Goal: Transaction & Acquisition: Purchase product/service

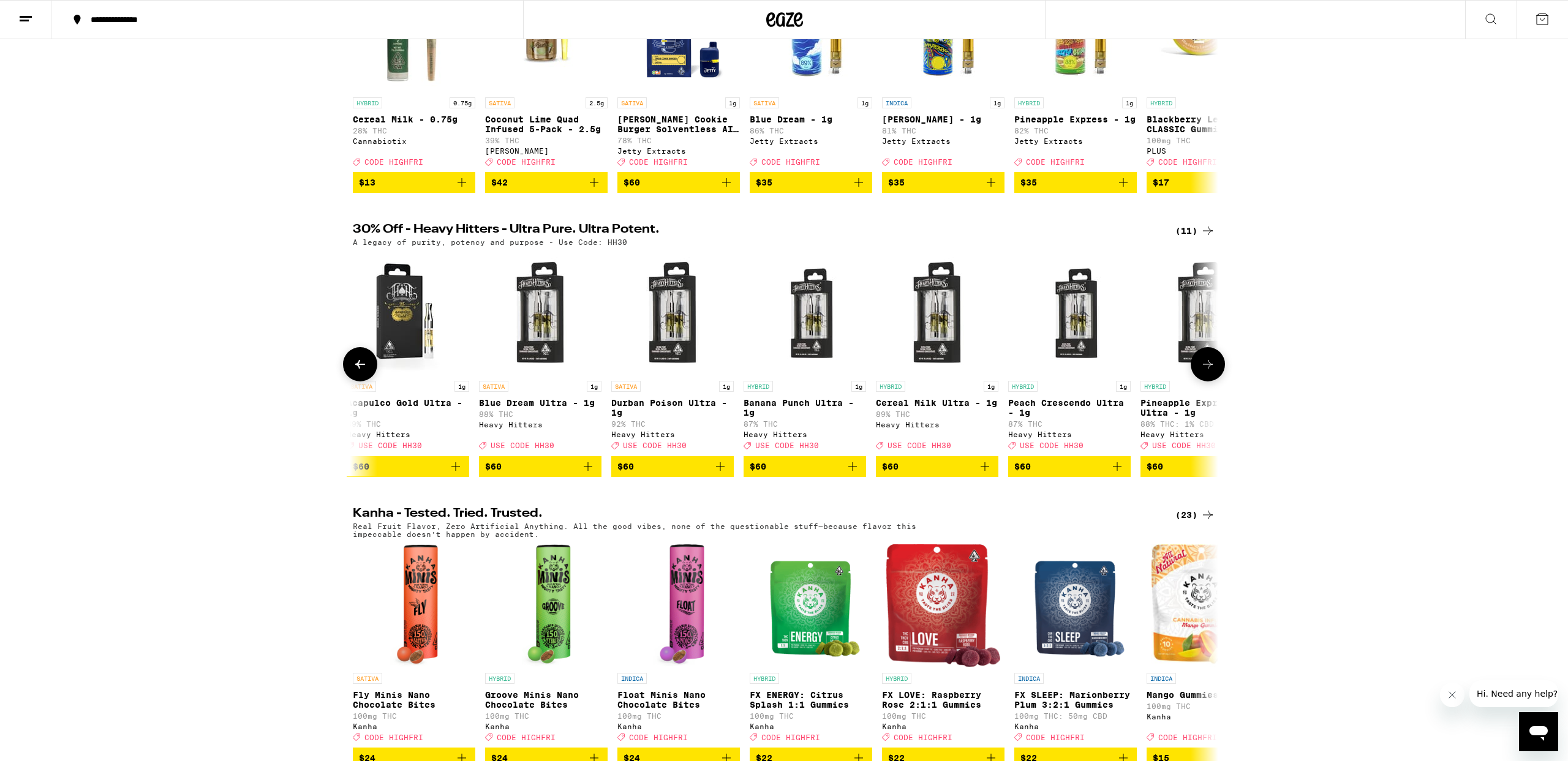
scroll to position [0, 488]
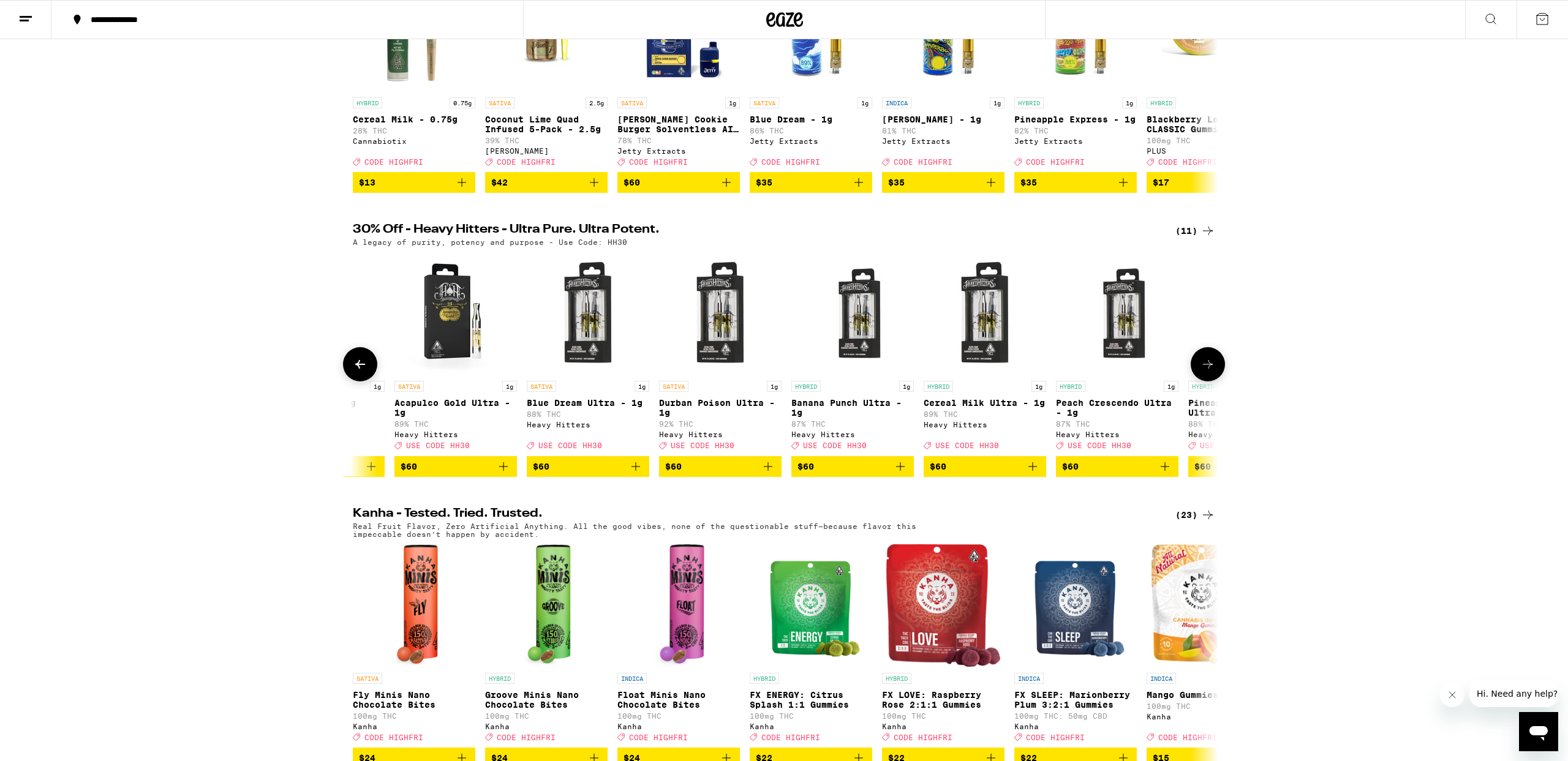
click at [768, 471] on icon "Add to bag" at bounding box center [768, 466] width 8 height 8
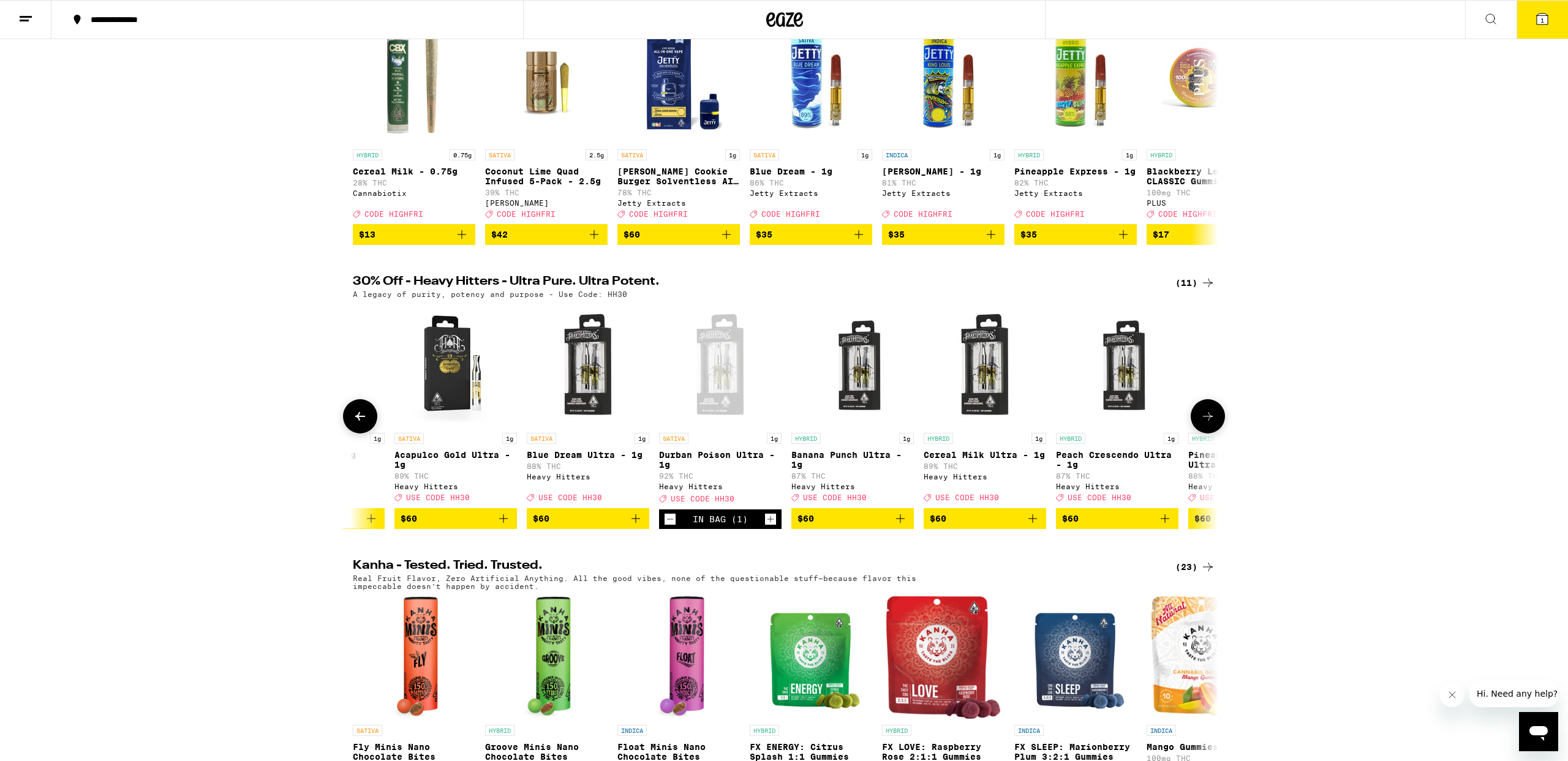
scroll to position [184, 0]
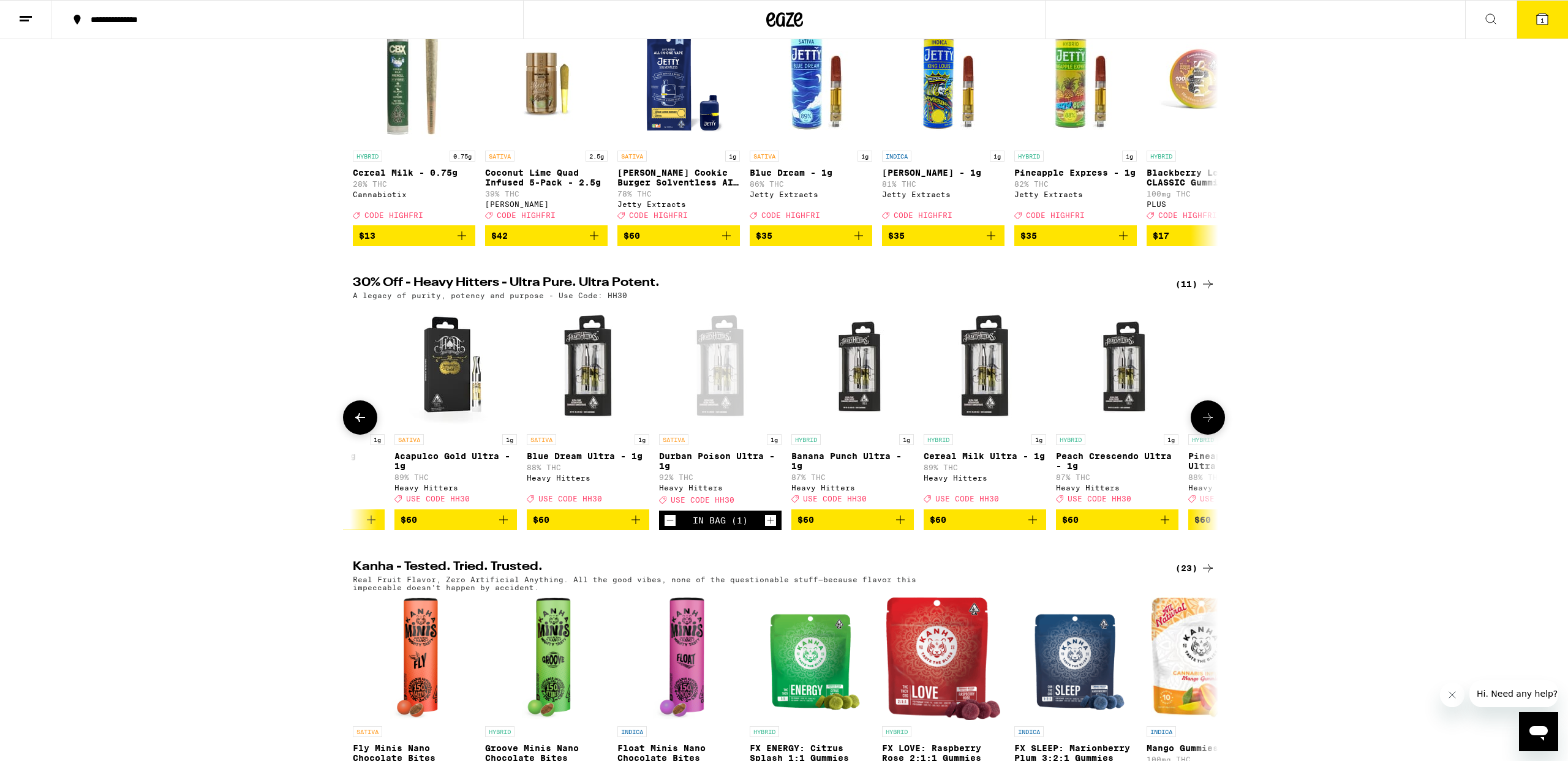
click at [770, 524] on icon "Increment" at bounding box center [771, 520] width 6 height 6
click at [669, 528] on icon "Decrement" at bounding box center [670, 520] width 11 height 15
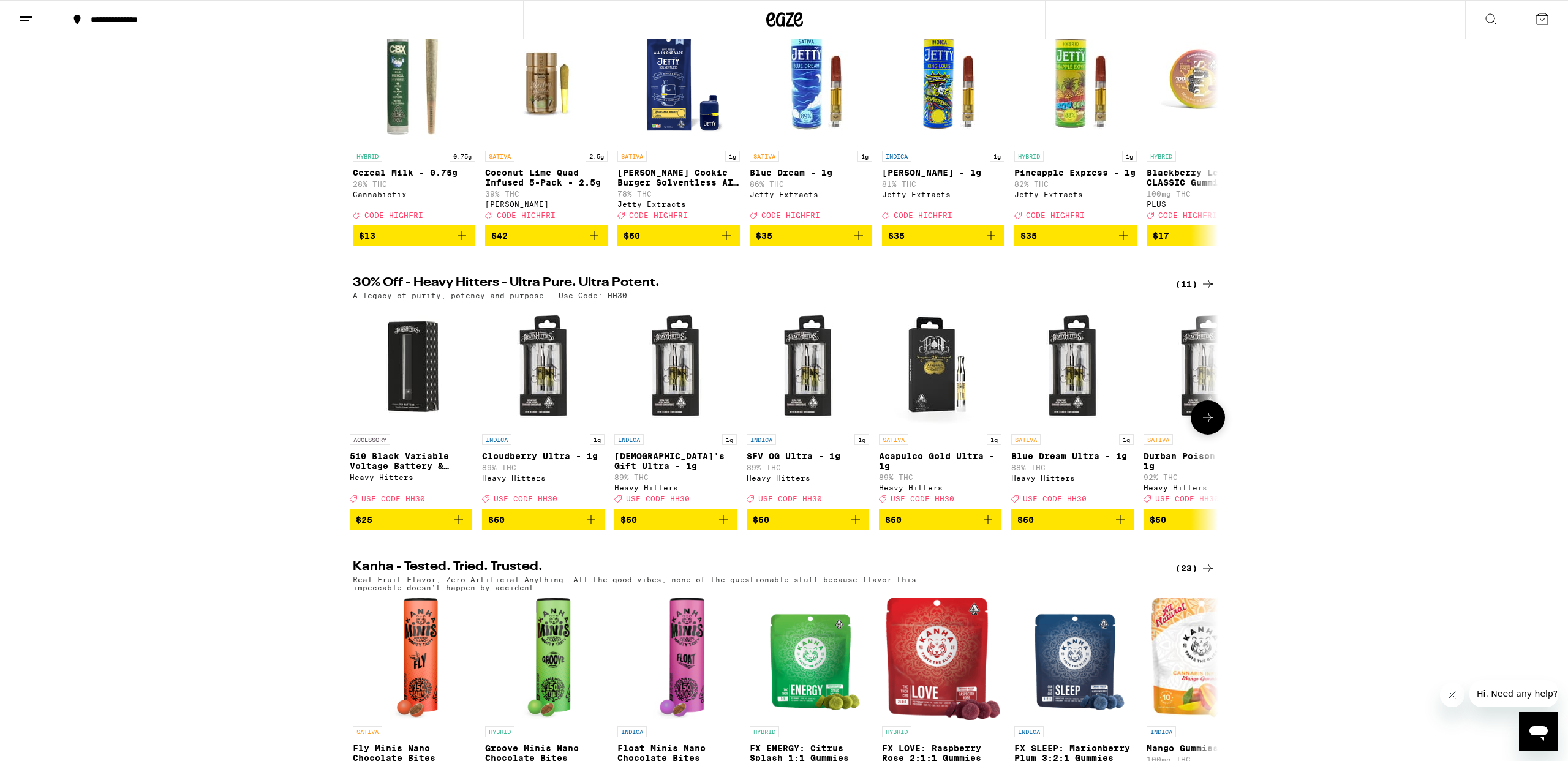
scroll to position [0, 2]
click at [805, 395] on img "Open page for SFV OG Ultra - 1g from Heavy Hitters" at bounding box center [809, 367] width 122 height 122
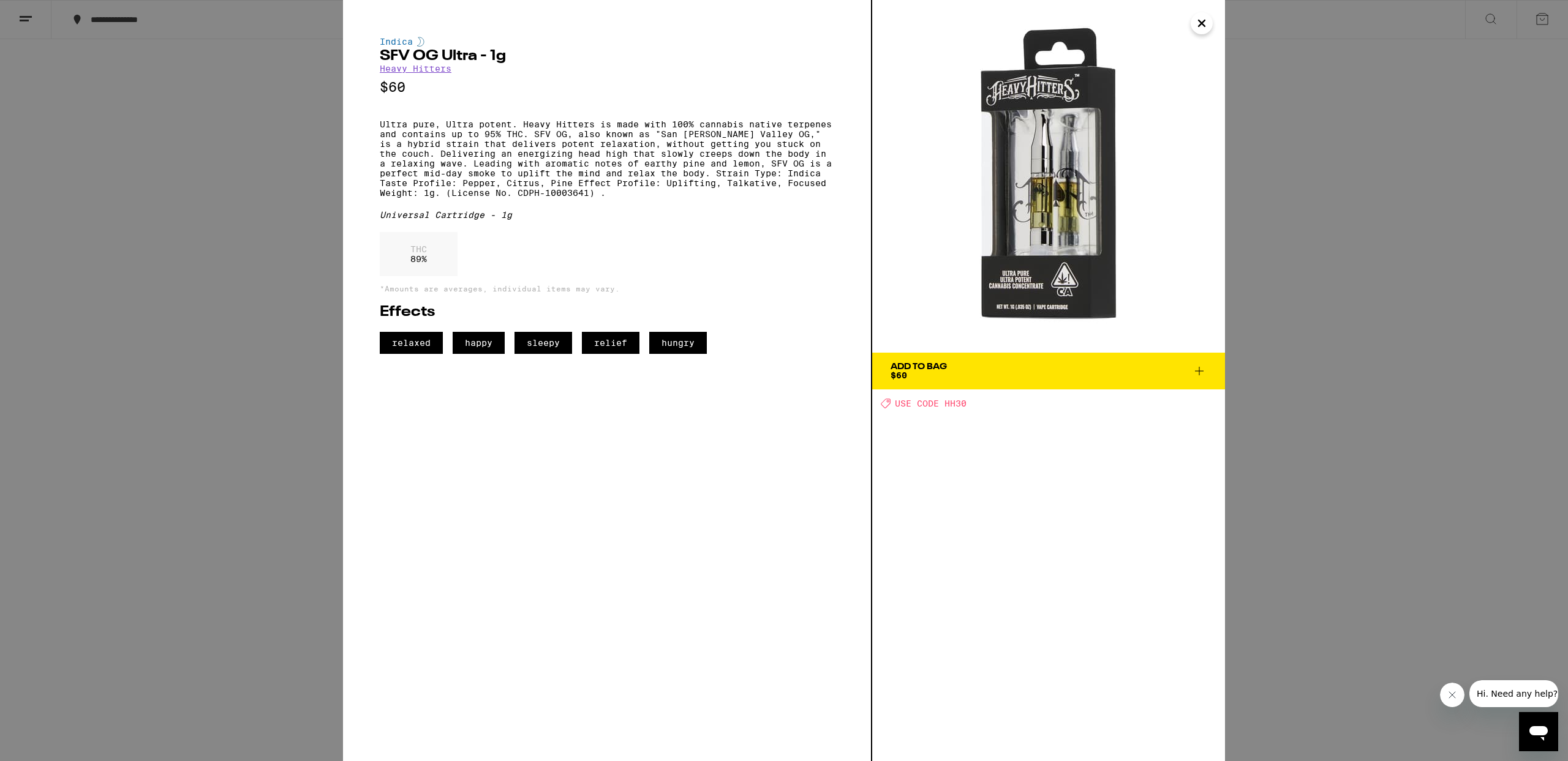
click at [977, 356] on button "Add To Bag $60" at bounding box center [1048, 370] width 353 height 37
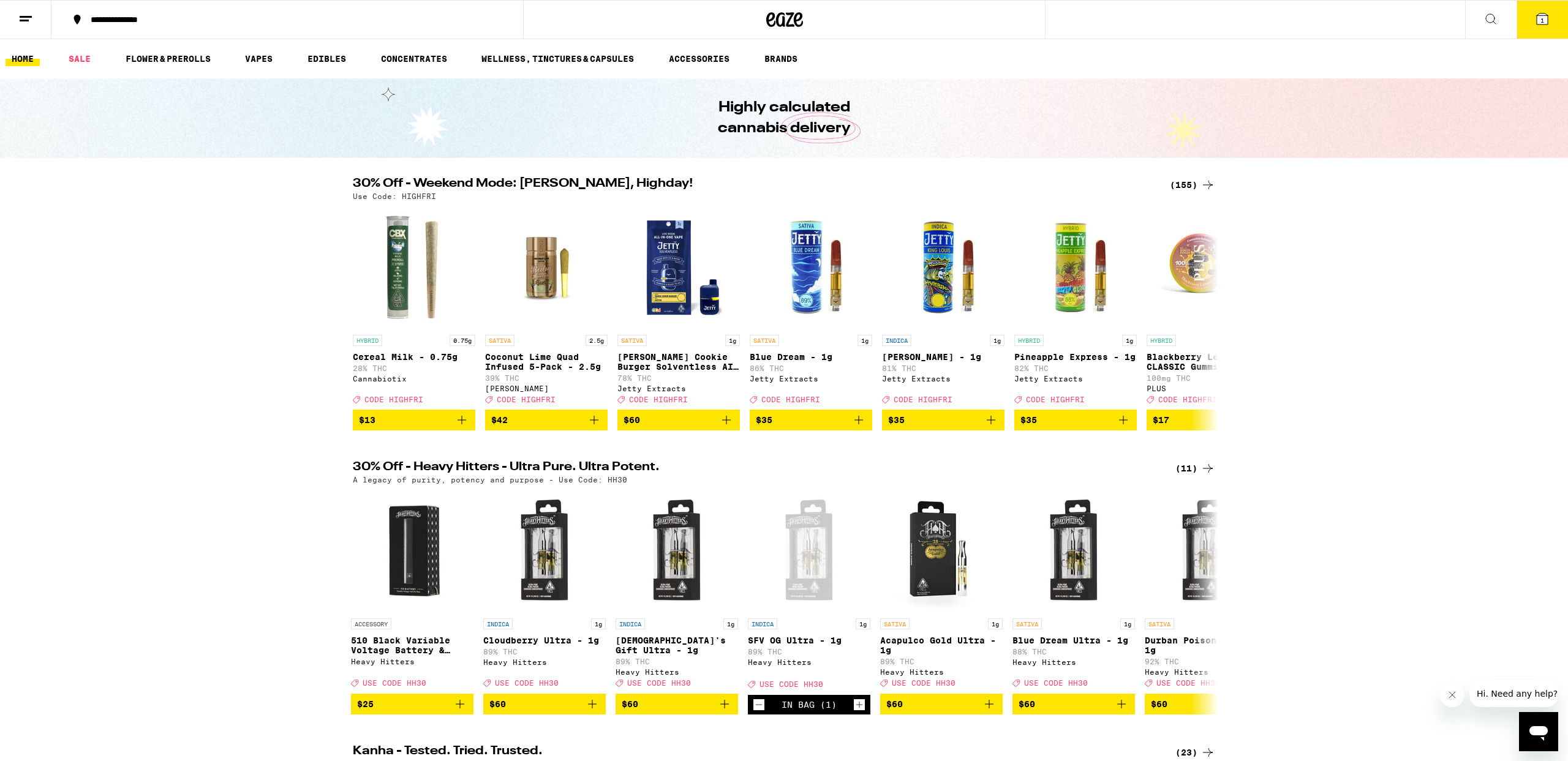
click at [1545, 17] on icon at bounding box center [1542, 19] width 11 height 11
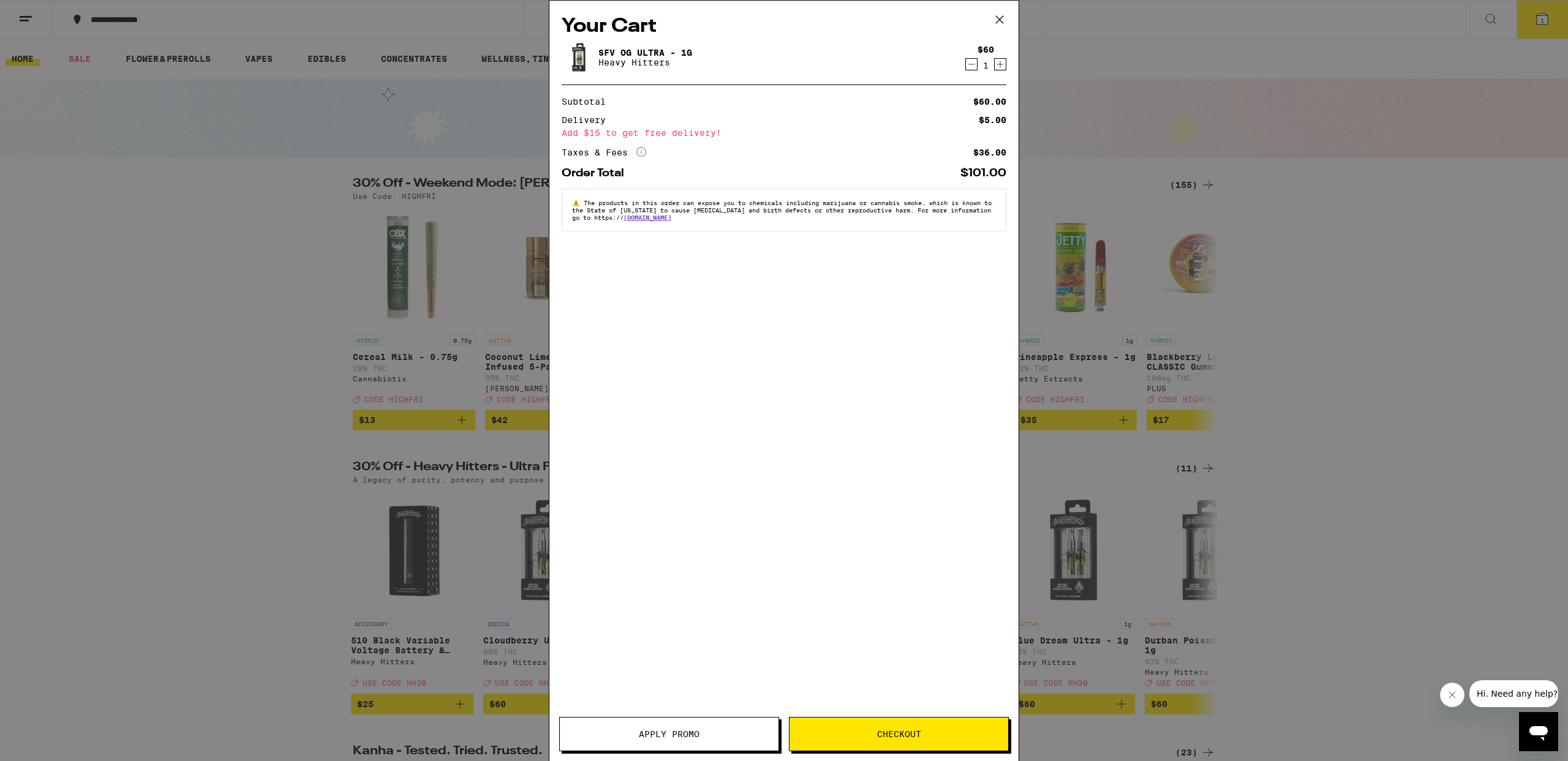
click at [972, 64] on icon "Decrement" at bounding box center [972, 64] width 6 height 0
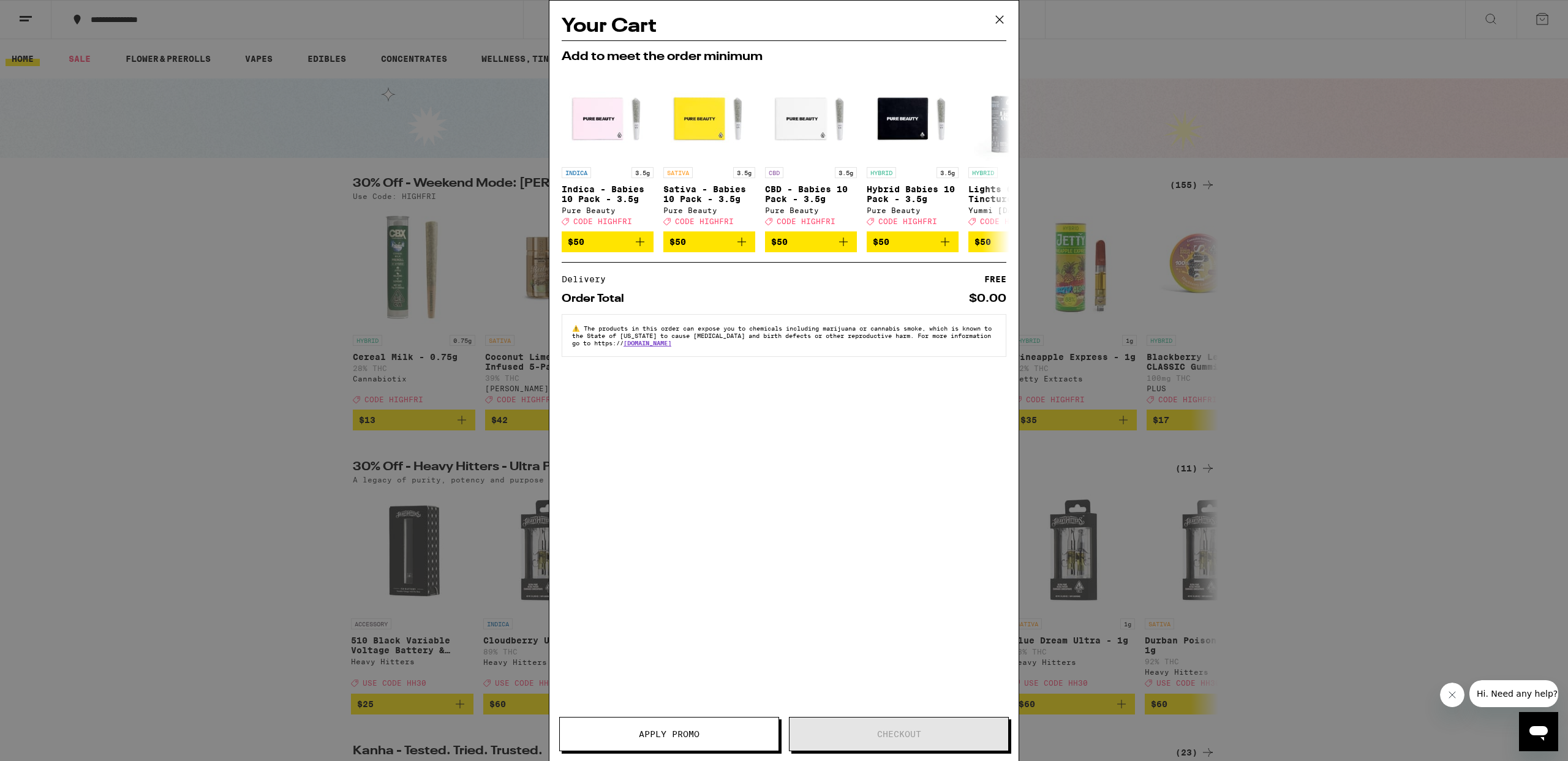
click at [54, 515] on div "Your Cart Add to meet the order minimum INDICA 3.5g Indica - Babies 10 Pack - 3…" at bounding box center [784, 380] width 1568 height 761
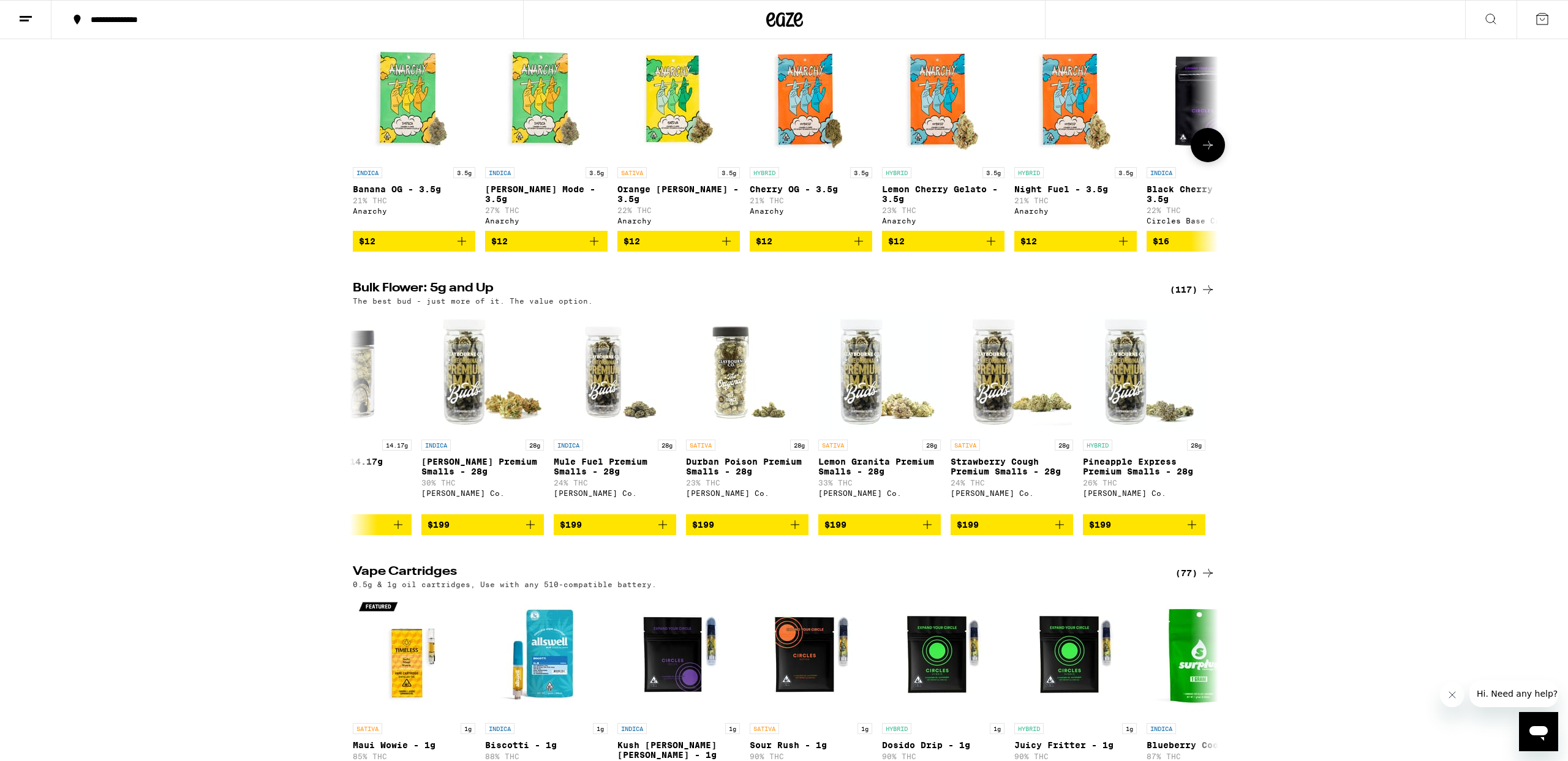
scroll to position [1336, 0]
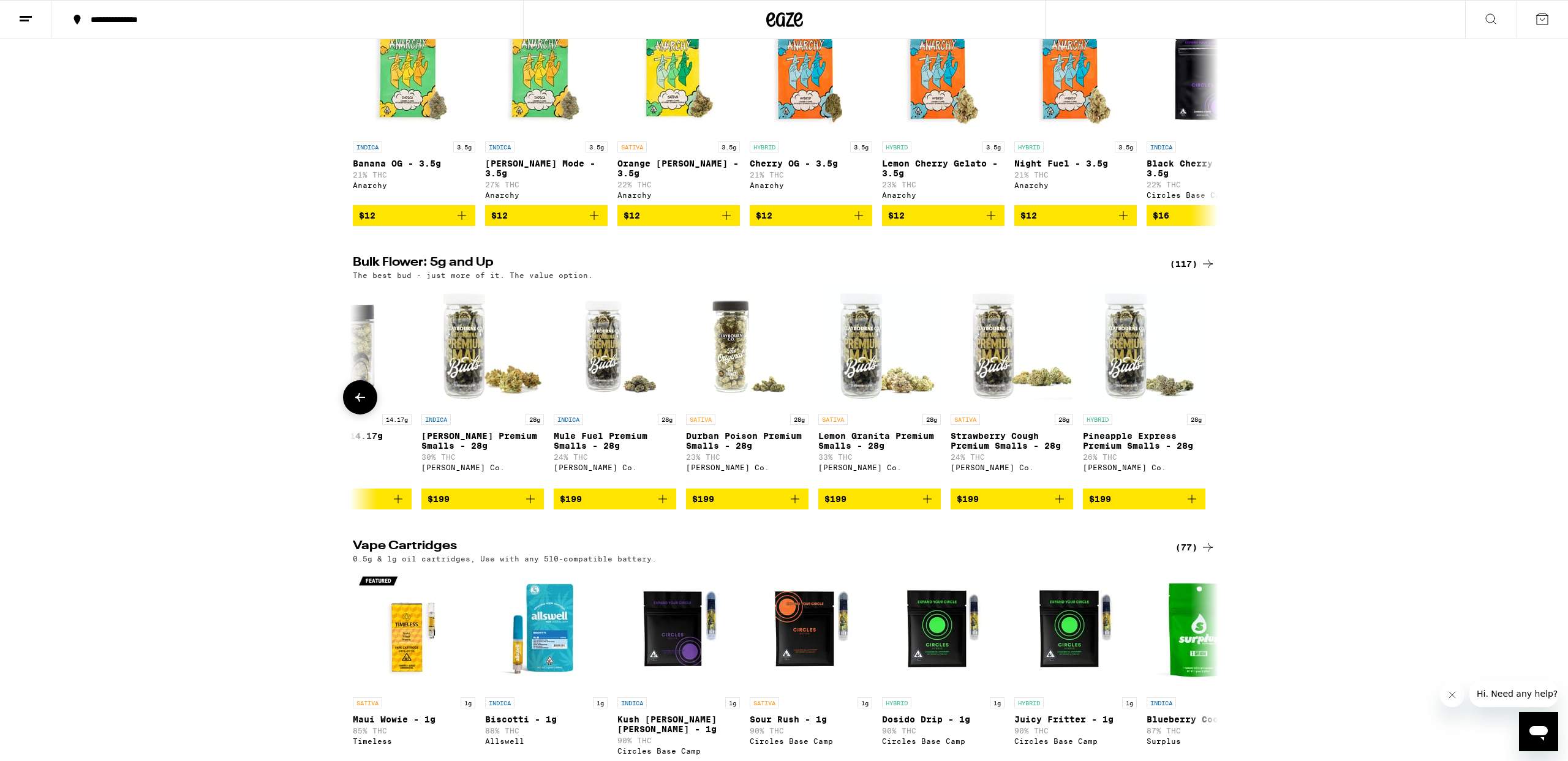
click at [526, 506] on icon "Add to bag" at bounding box center [530, 498] width 15 height 15
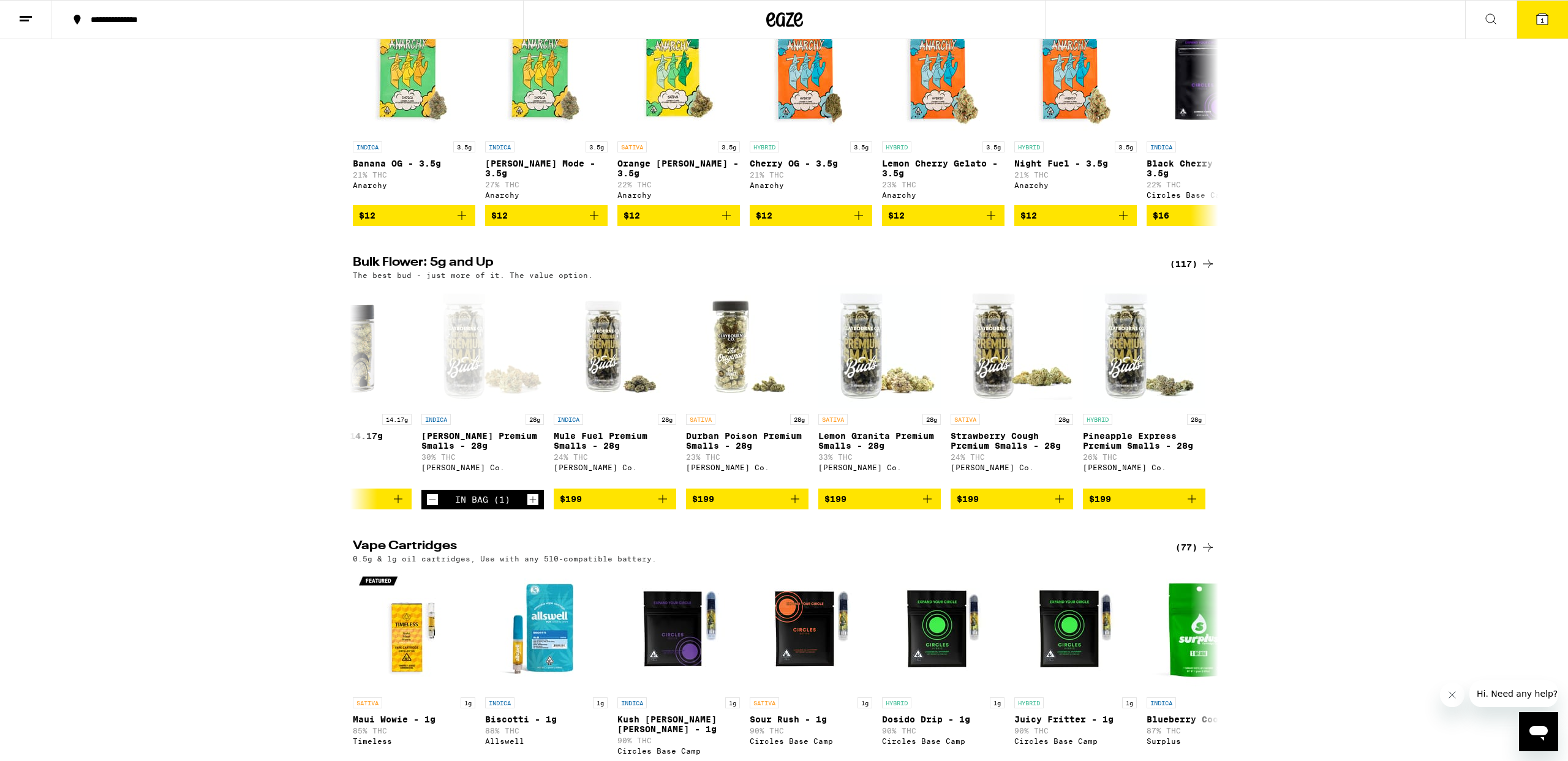
click at [1541, 20] on span "1" at bounding box center [1543, 20] width 4 height 7
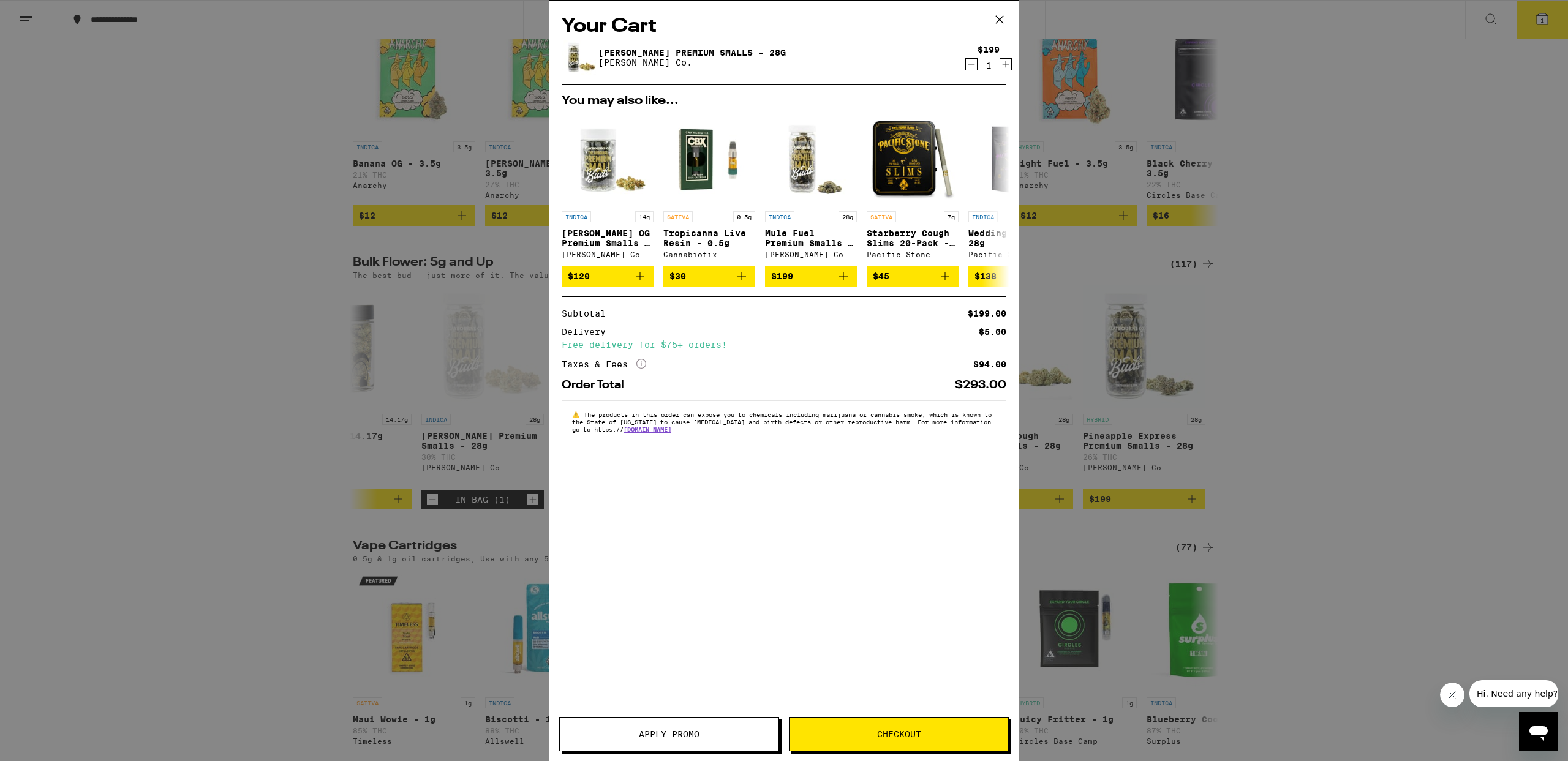
click at [888, 727] on button "Checkout" at bounding box center [899, 734] width 220 height 34
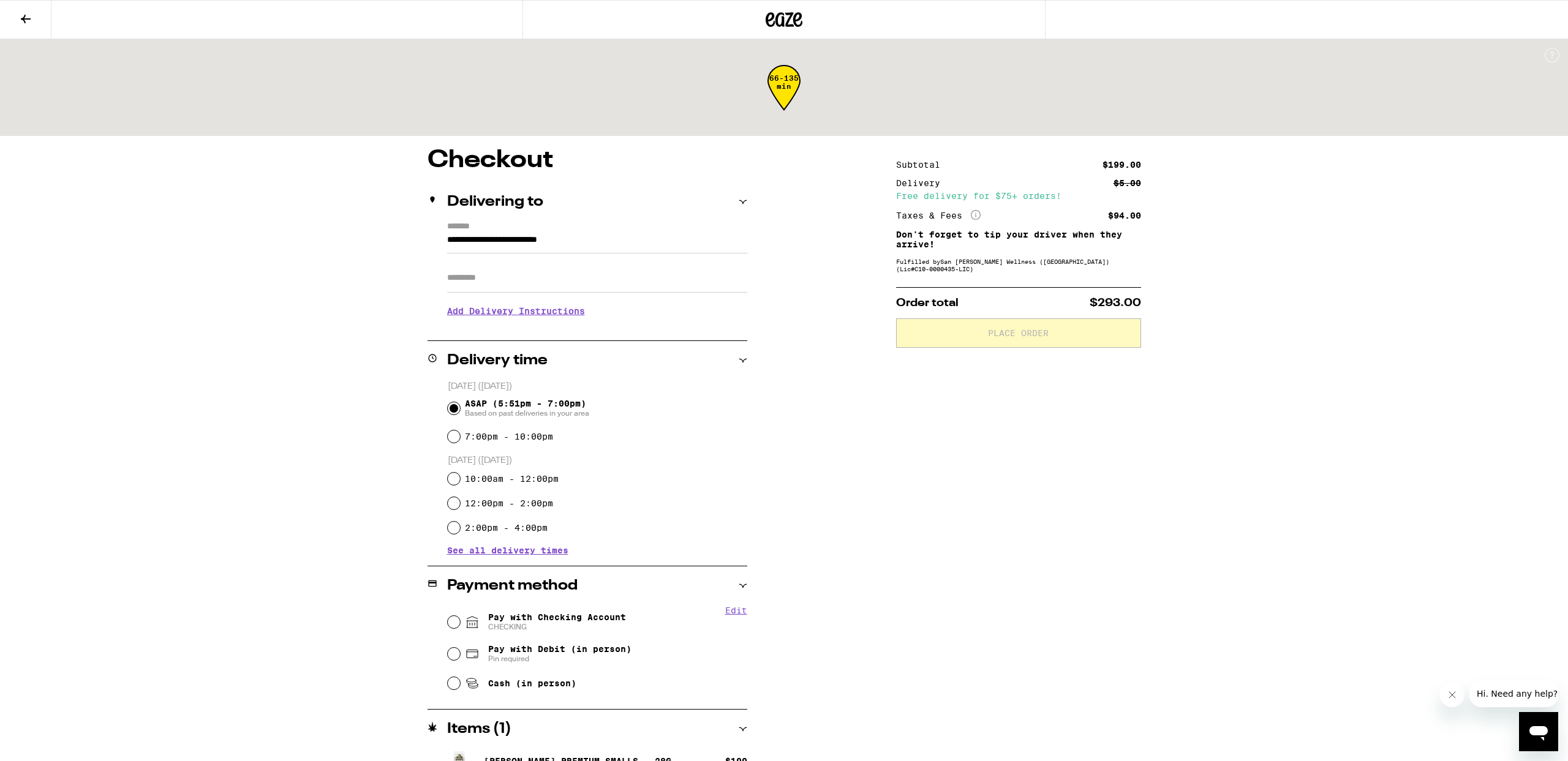
scroll to position [32, 0]
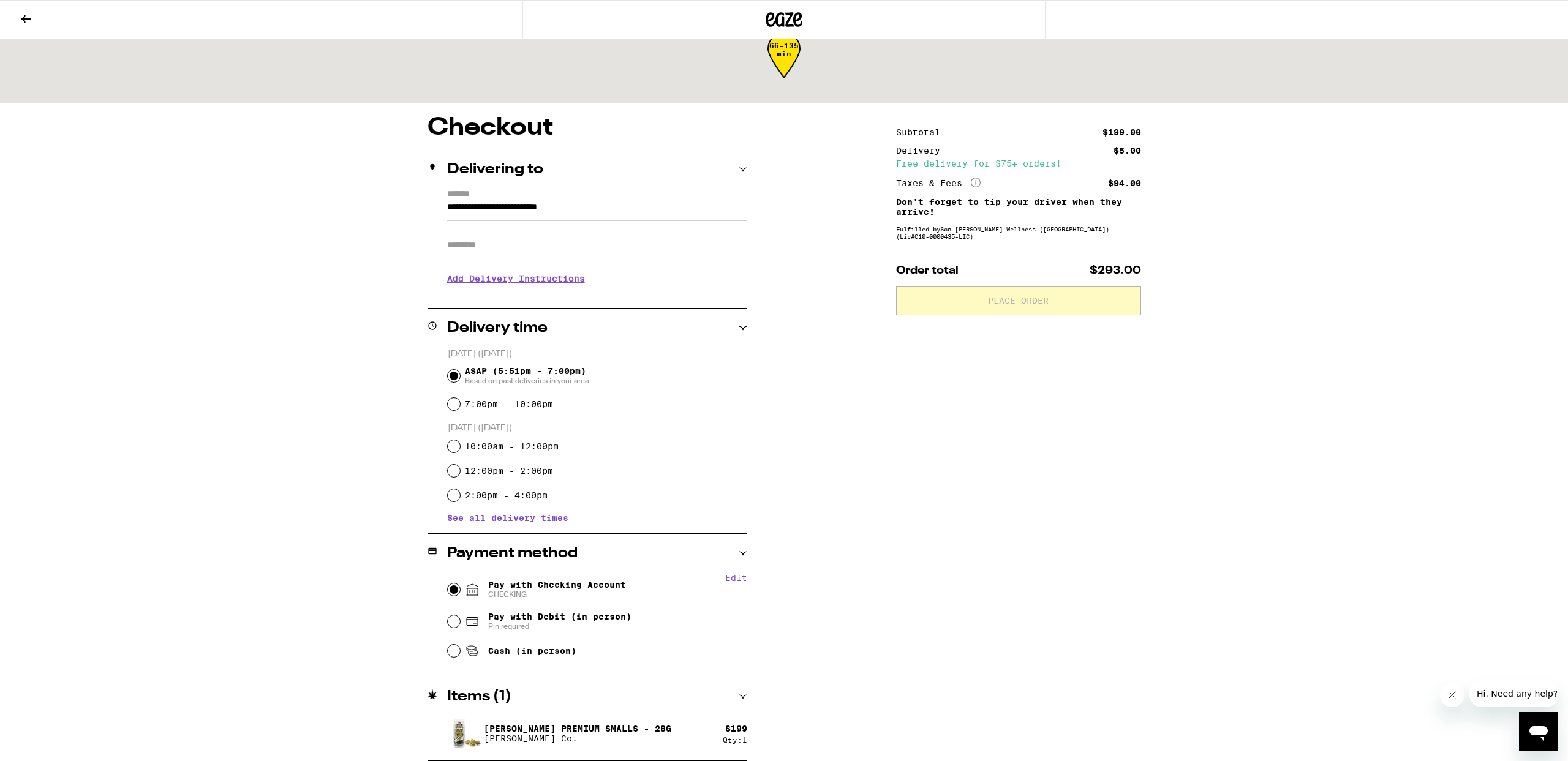
click at [455, 590] on input "Pay with Checking Account CHECKING" at bounding box center [453, 589] width 12 height 12
radio input "true"
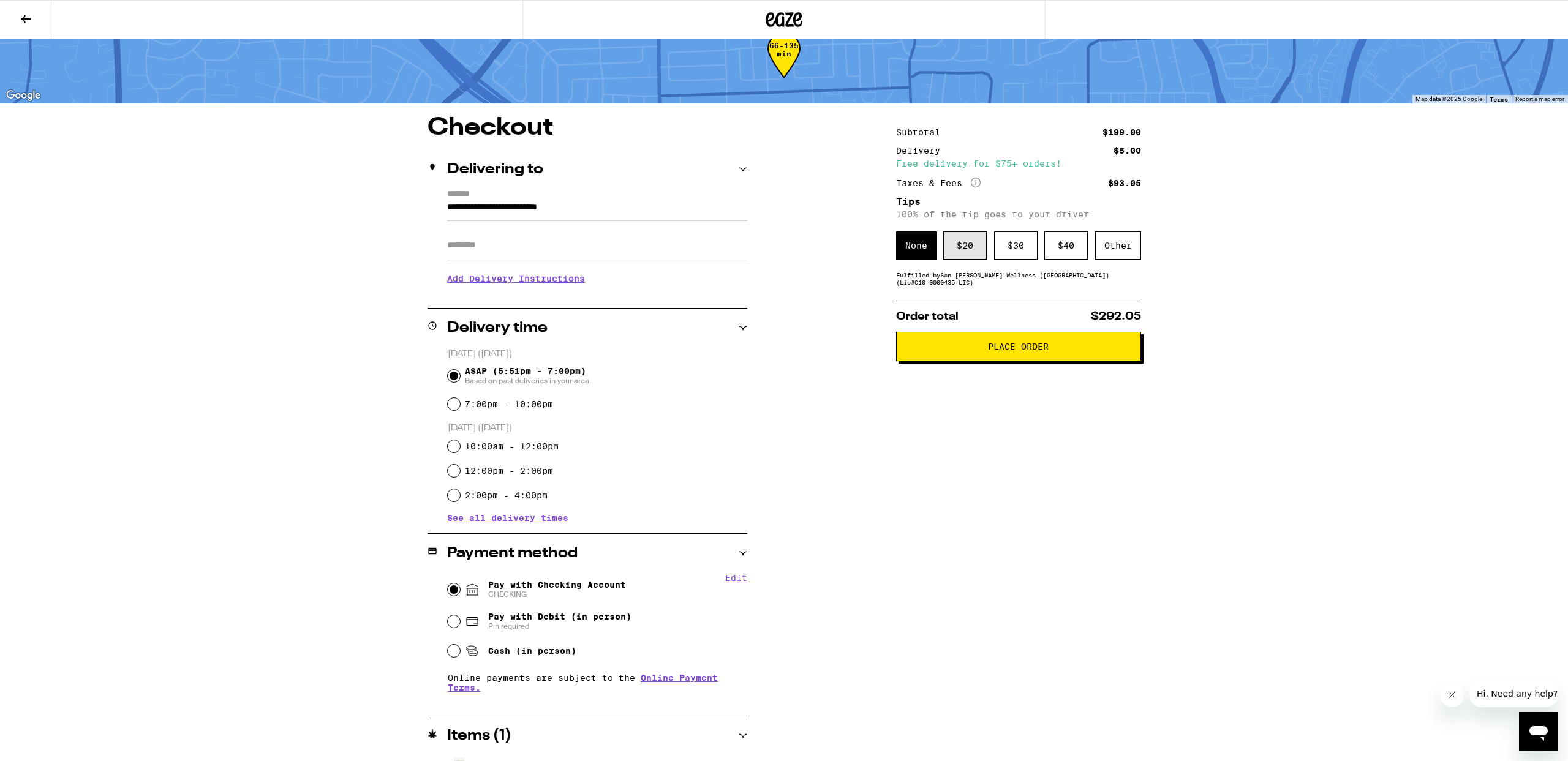
click at [964, 251] on div "$ 20" at bounding box center [964, 246] width 43 height 28
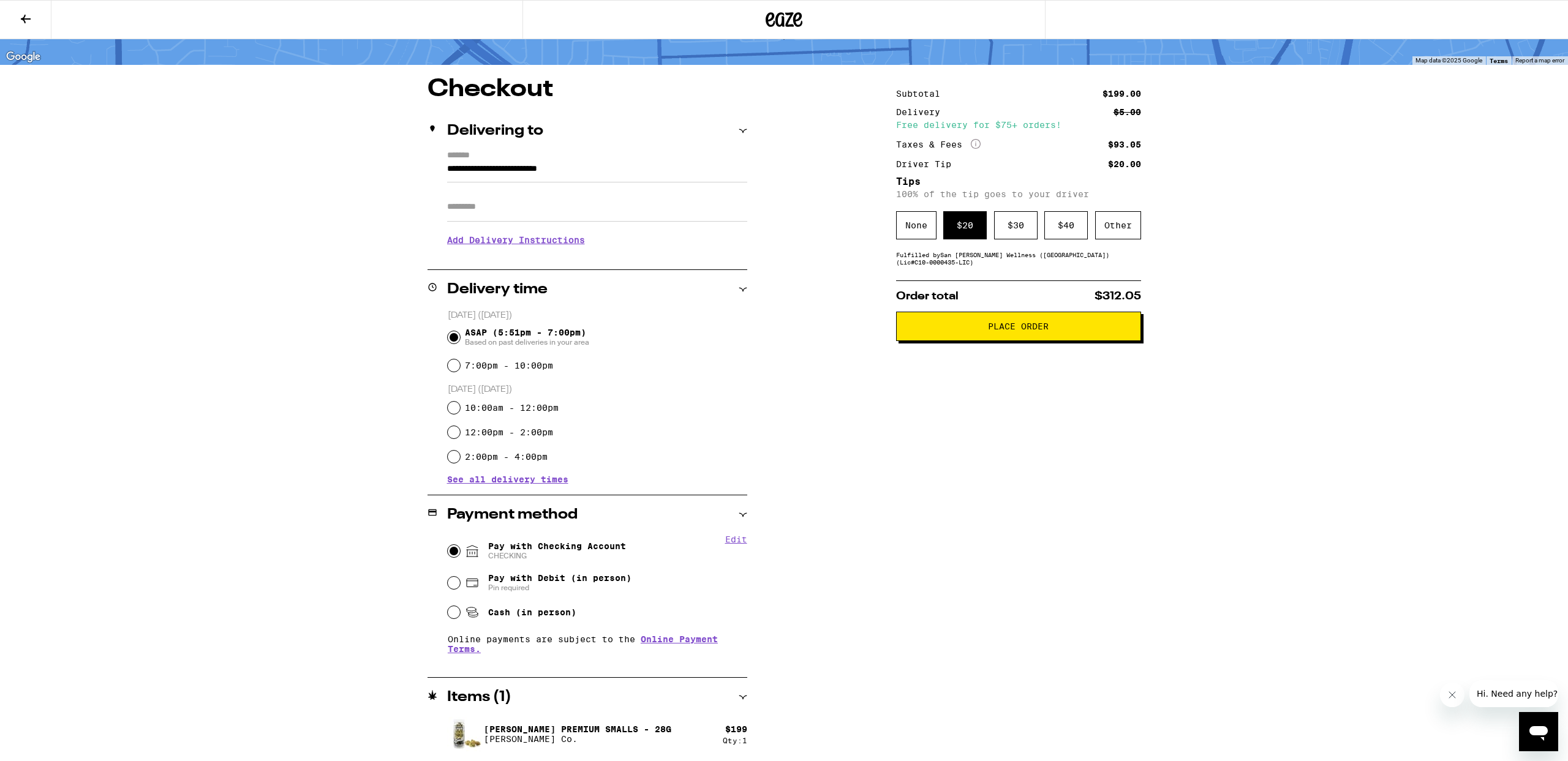
scroll to position [72, 0]
click at [1041, 330] on span "Place Order" at bounding box center [1018, 325] width 61 height 8
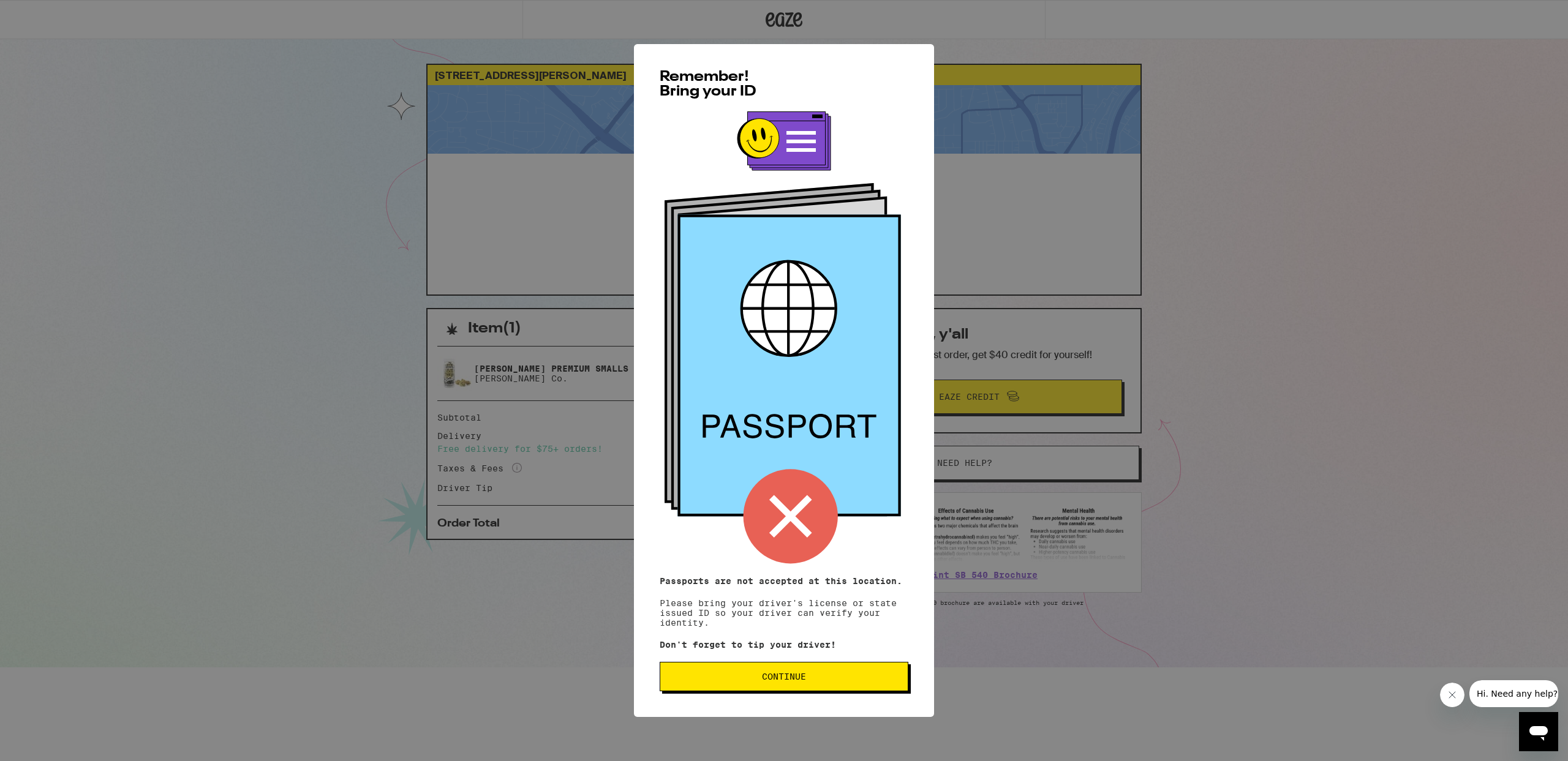
click at [767, 677] on span "Continue" at bounding box center [784, 676] width 44 height 8
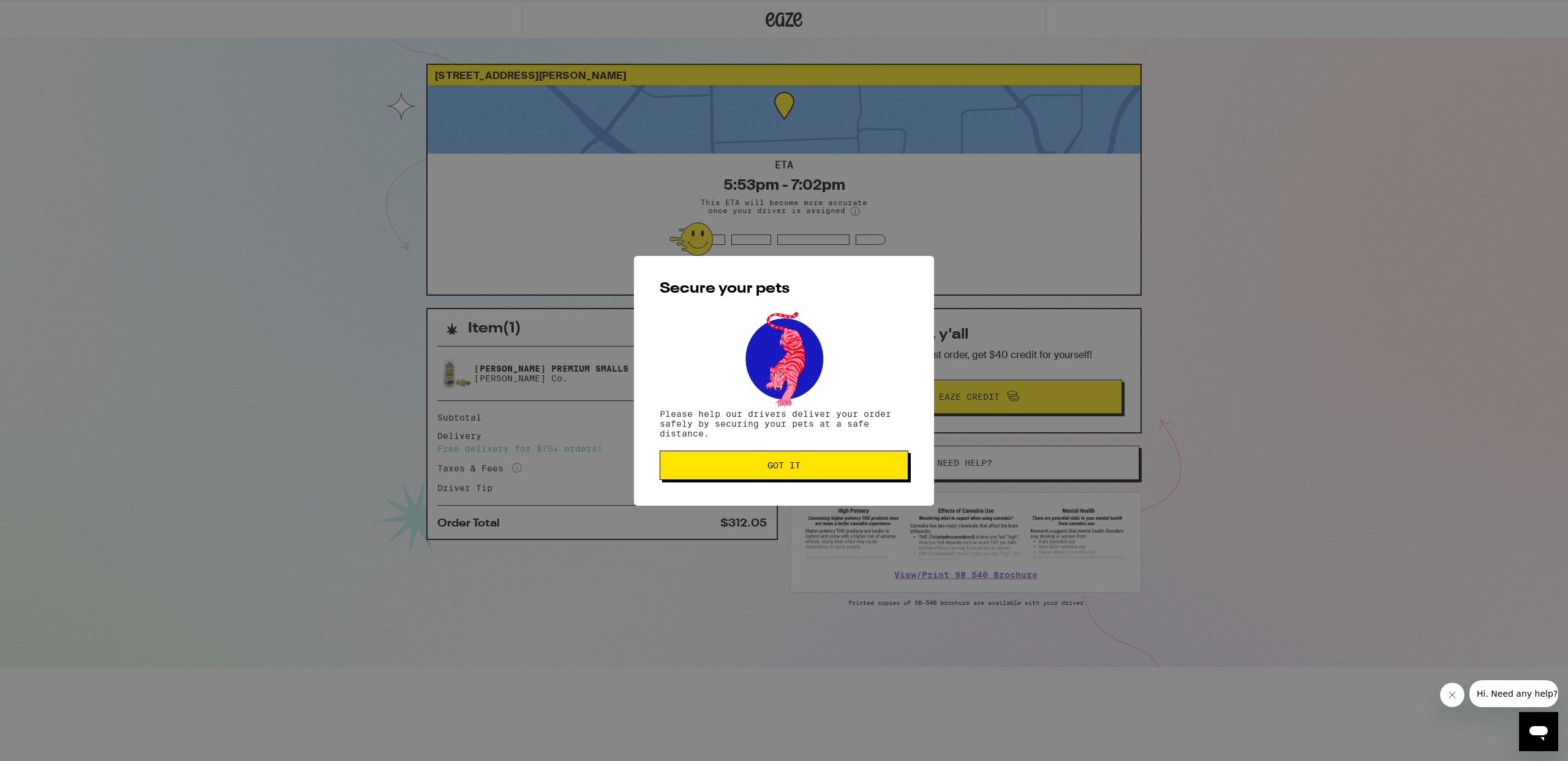
click at [768, 467] on span "Got it" at bounding box center [784, 465] width 33 height 8
